Goal: Information Seeking & Learning: Learn about a topic

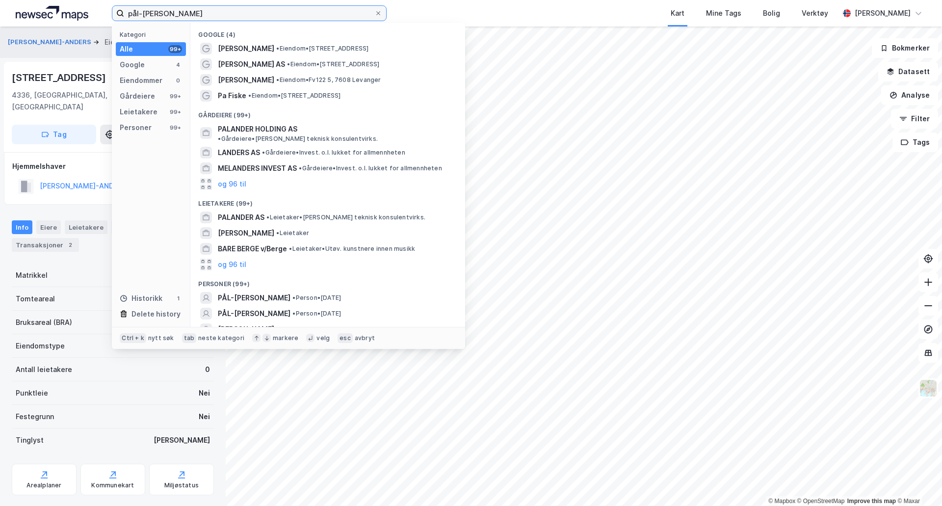
drag, startPoint x: 138, startPoint y: 11, endPoint x: 60, endPoint y: 9, distance: 78.5
click at [60, 9] on div "pål-[PERSON_NAME] Kategori Alle 99+ Google 4 Eiendommer 0 Gårdeiere 99+ Leietak…" at bounding box center [471, 13] width 942 height 26
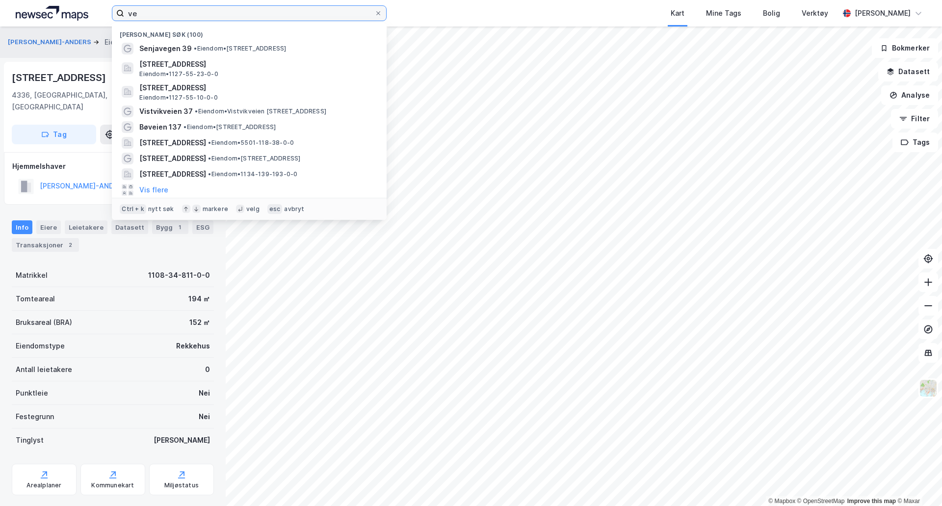
type input "v"
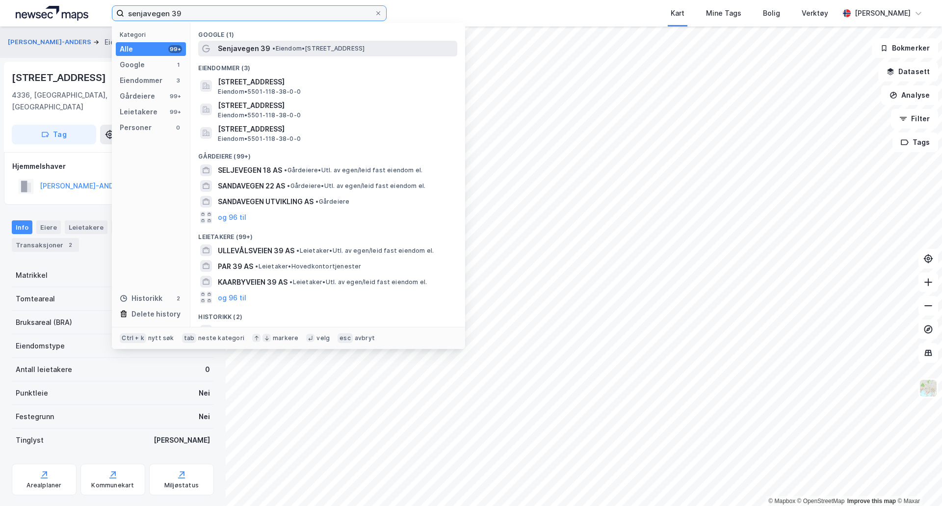
type input "senjavegen 39"
click at [294, 51] on span "• Eiendom • [STREET_ADDRESS]" at bounding box center [318, 49] width 92 height 8
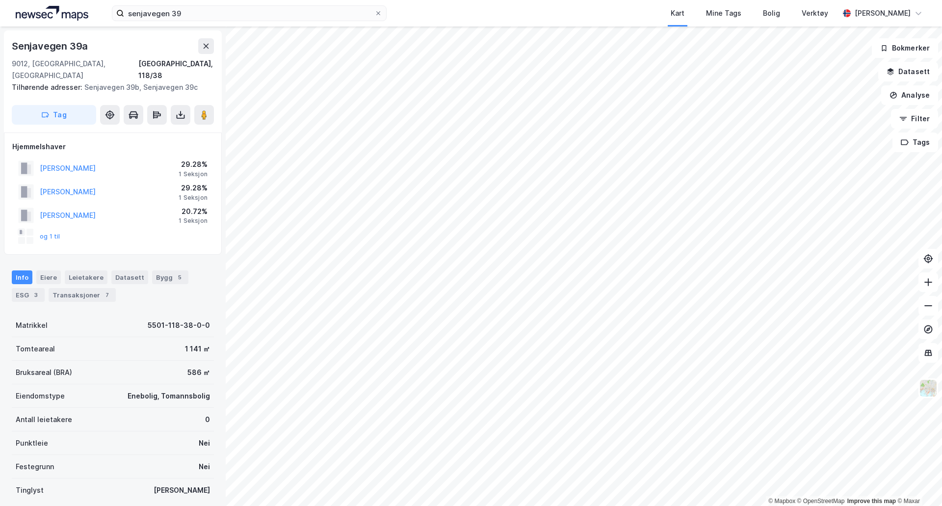
scroll to position [0, 0]
